Goal: Information Seeking & Learning: Learn about a topic

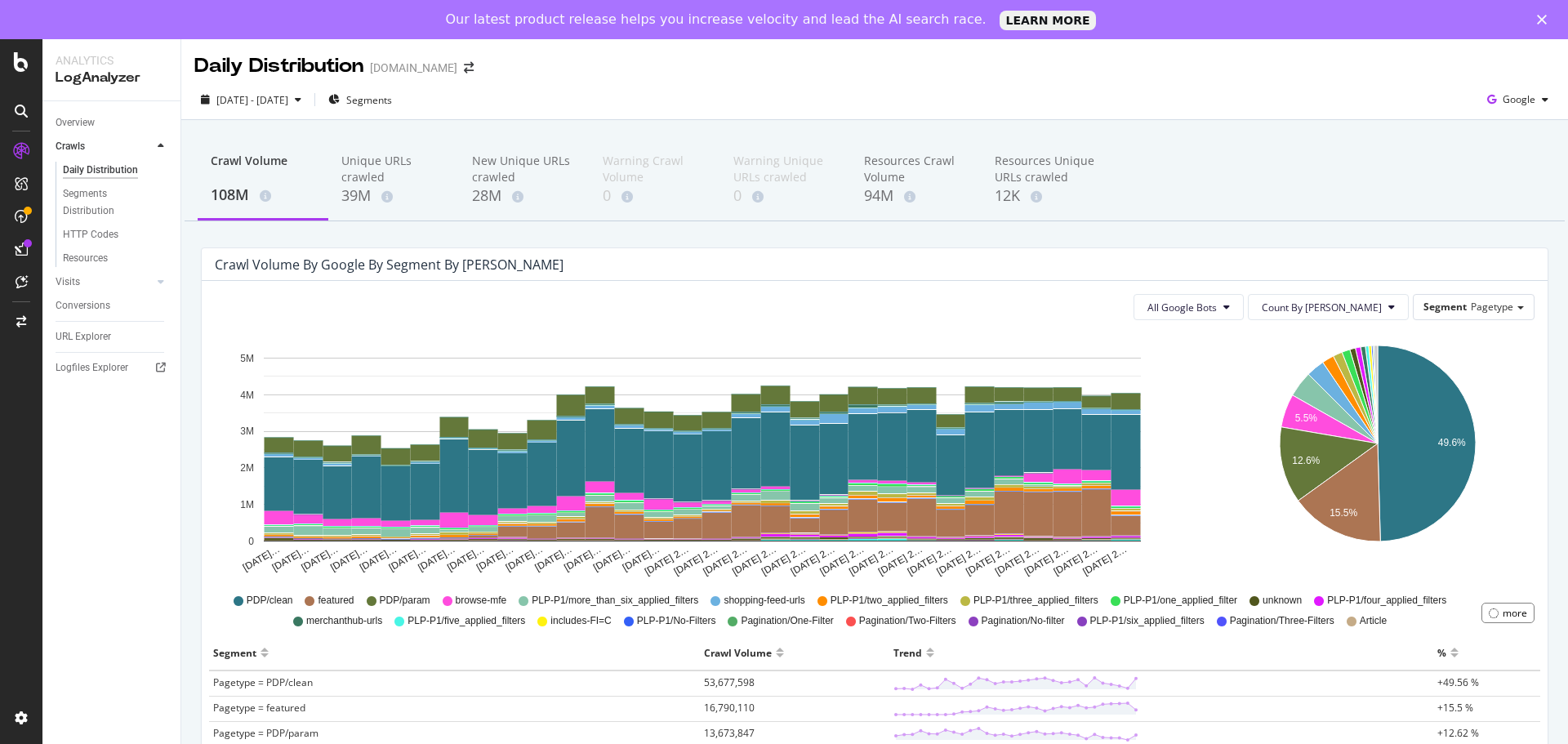
click at [872, 255] on div "Crawl Volume by google by Segment by [PERSON_NAME]" at bounding box center [875, 264] width 1346 height 33
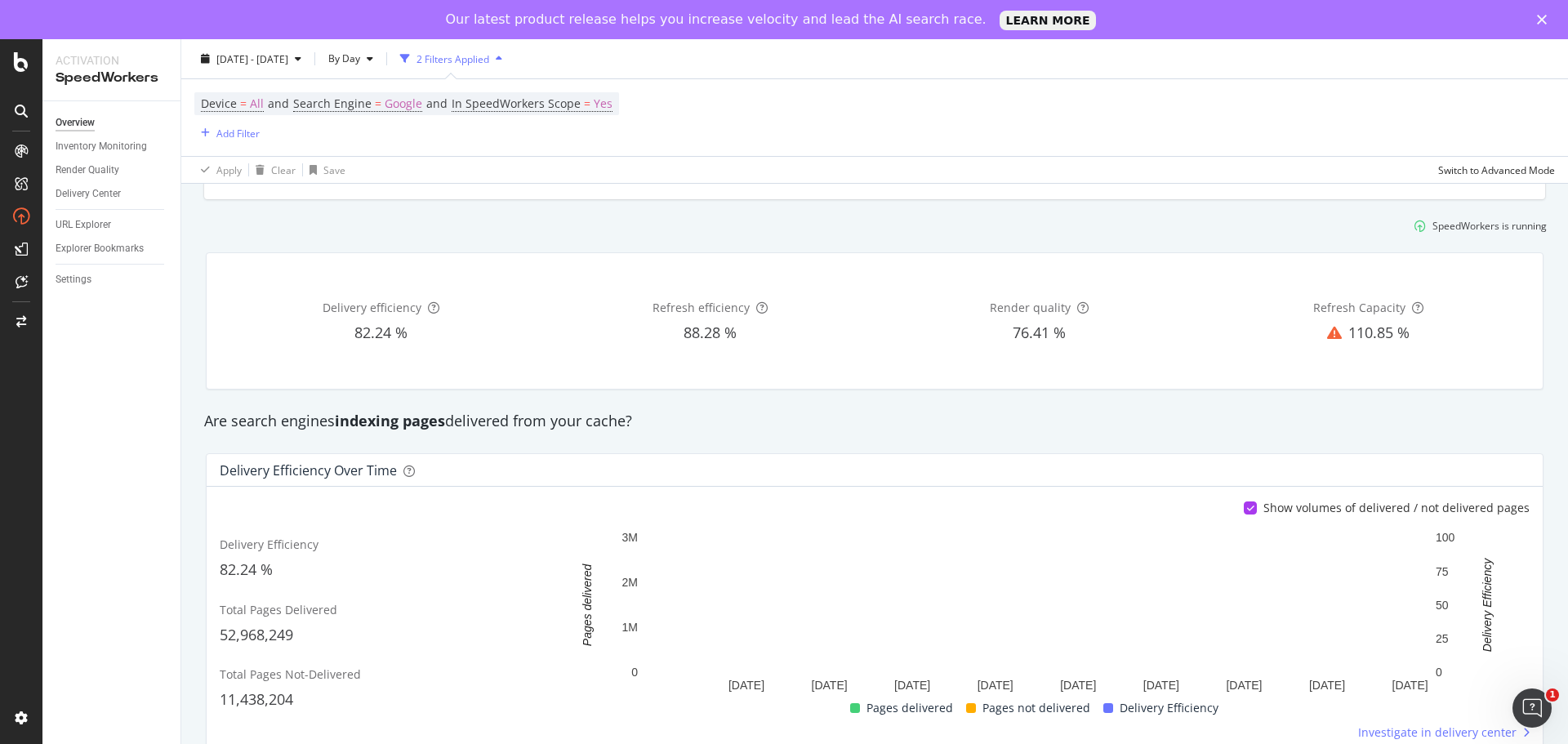
scroll to position [82, 0]
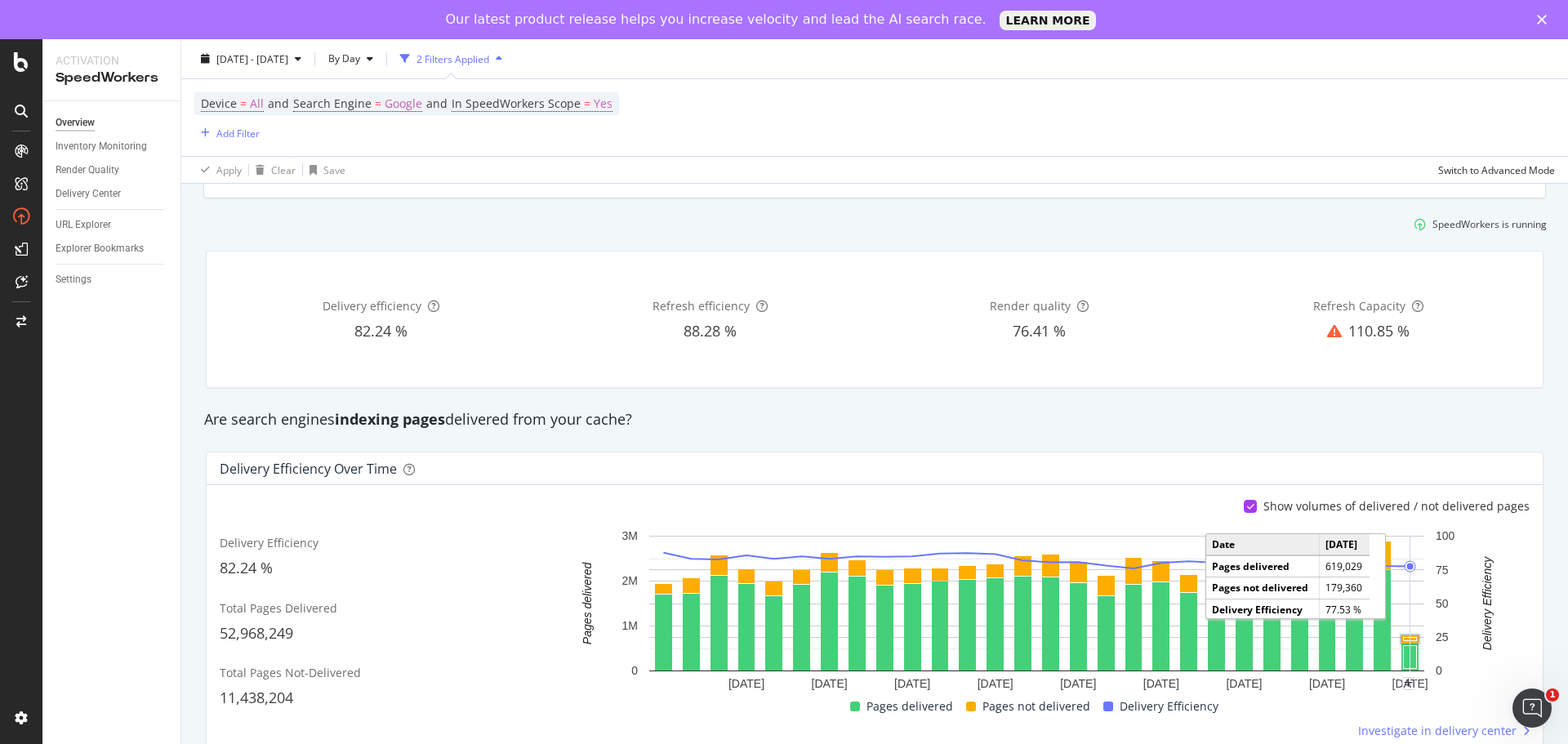
click at [1403, 638] on rect "A chart." at bounding box center [1409, 639] width 13 height 3
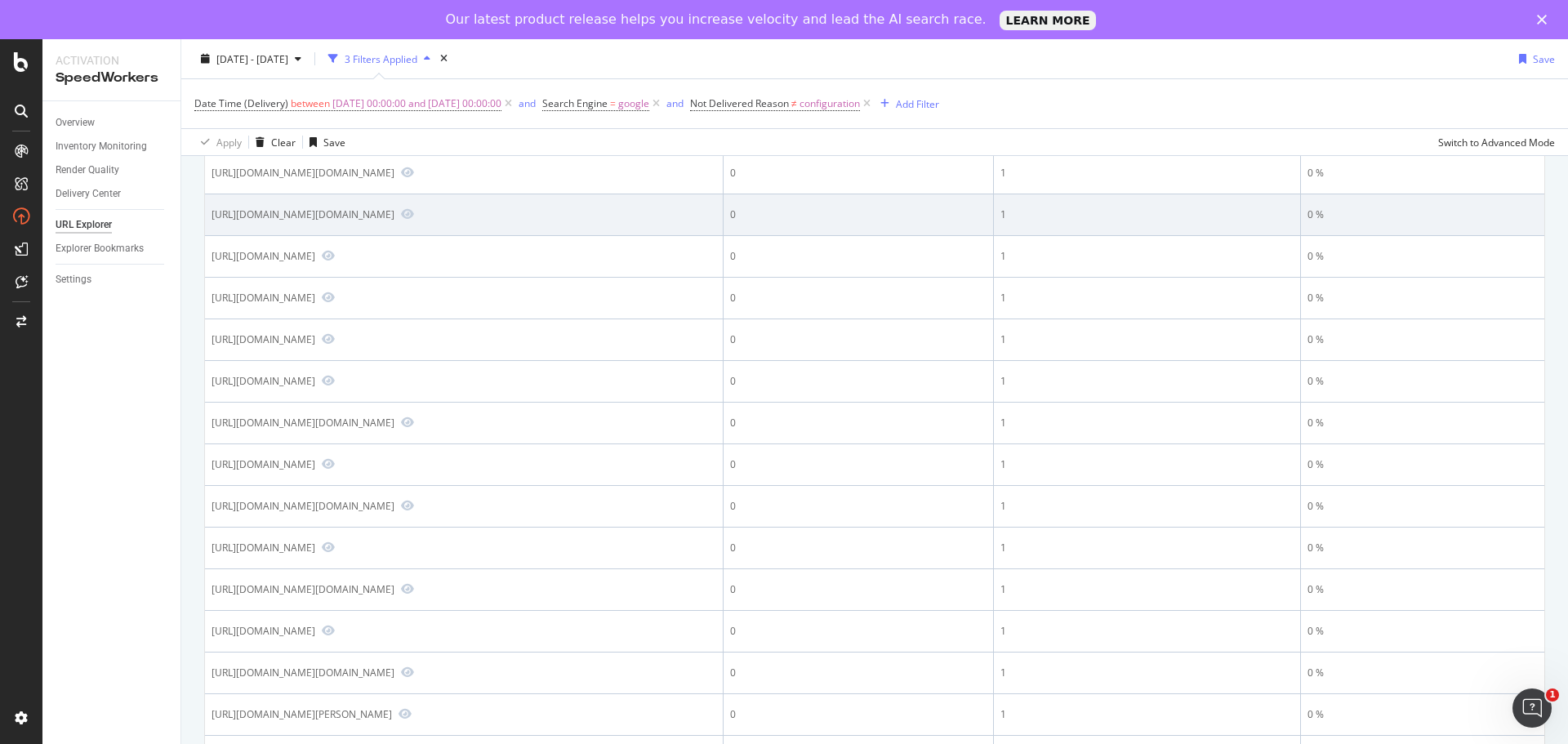
scroll to position [1143, 0]
